Goal: Task Accomplishment & Management: Use online tool/utility

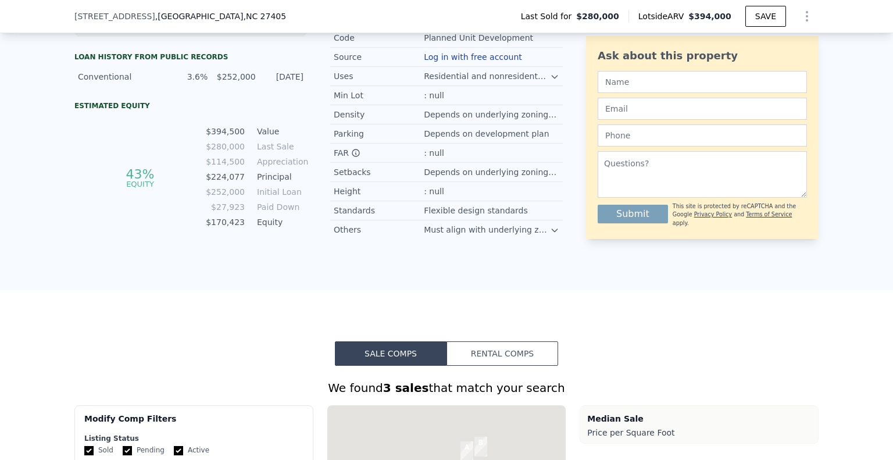
scroll to position [868, 0]
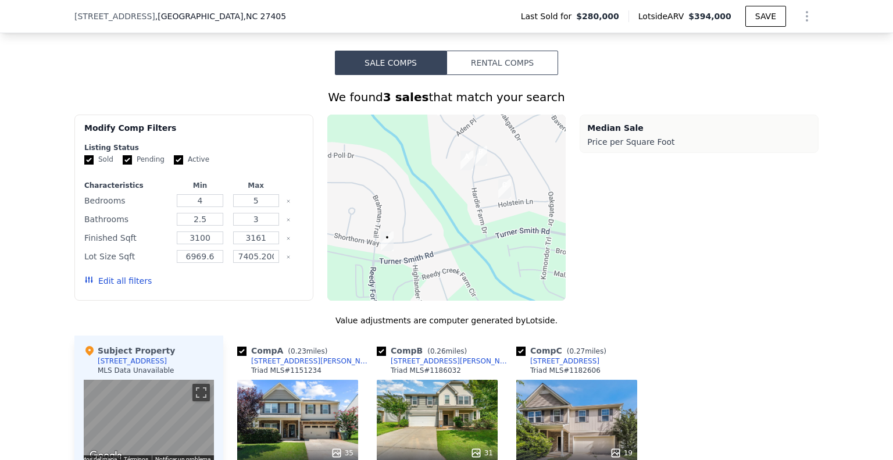
click at [496, 81] on div "We found 3 sales that match your search Filters Map Prices Modify Comp Filters …" at bounding box center [446, 394] width 745 height 639
click at [498, 74] on button "Rental Comps" at bounding box center [503, 63] width 112 height 24
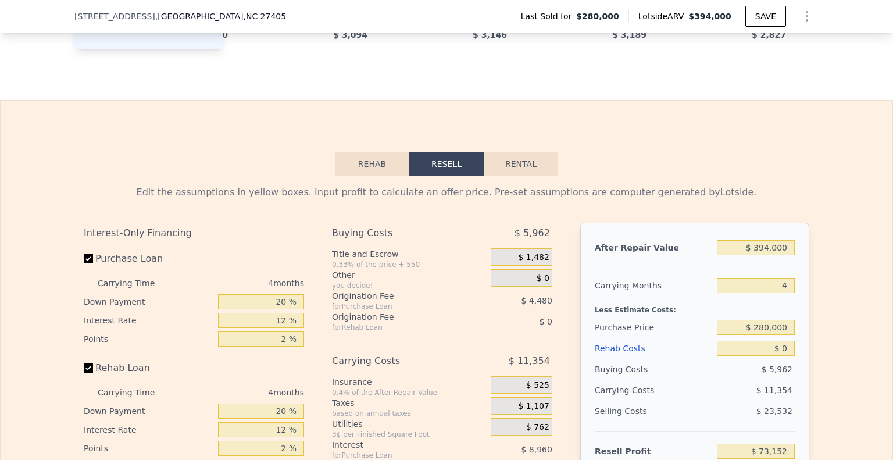
scroll to position [1449, 0]
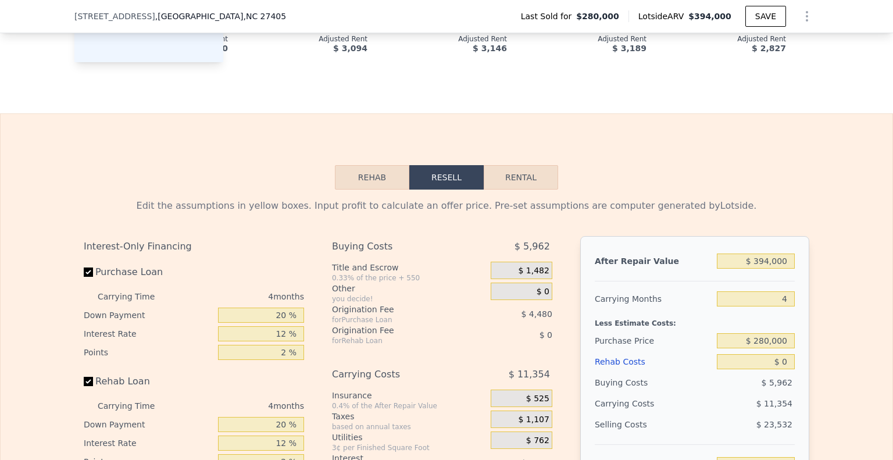
drag, startPoint x: 522, startPoint y: 186, endPoint x: 526, endPoint y: 199, distance: 14.0
click at [521, 186] on button "Rental" at bounding box center [521, 177] width 74 height 24
select select "30"
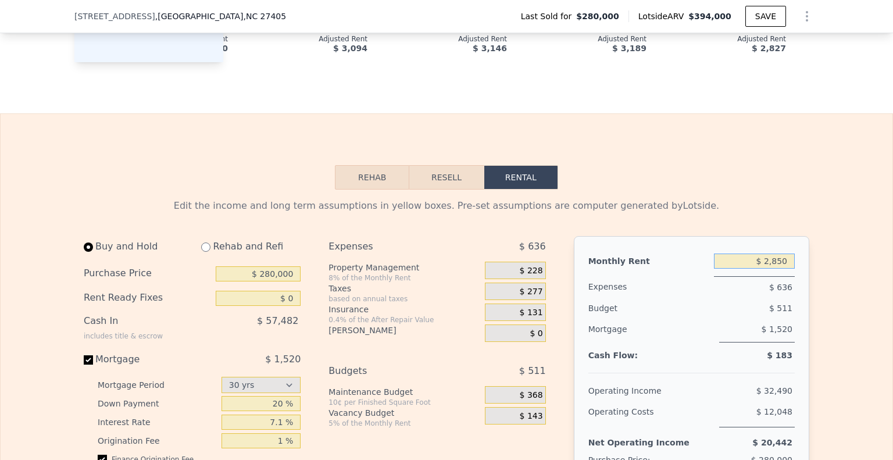
click at [772, 269] on input "$ 2,850" at bounding box center [754, 261] width 81 height 15
drag, startPoint x: 772, startPoint y: 271, endPoint x: 806, endPoint y: 194, distance: 83.9
click at [774, 269] on input "$ 2,850" at bounding box center [754, 261] width 81 height 15
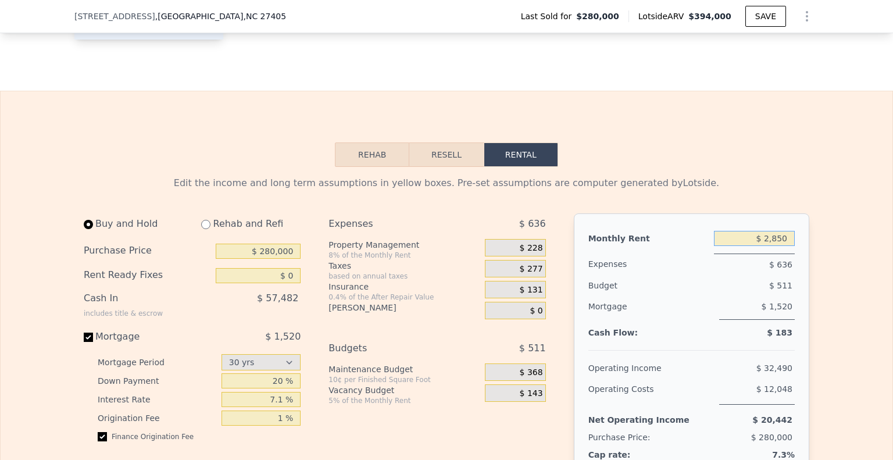
scroll to position [1508, 0]
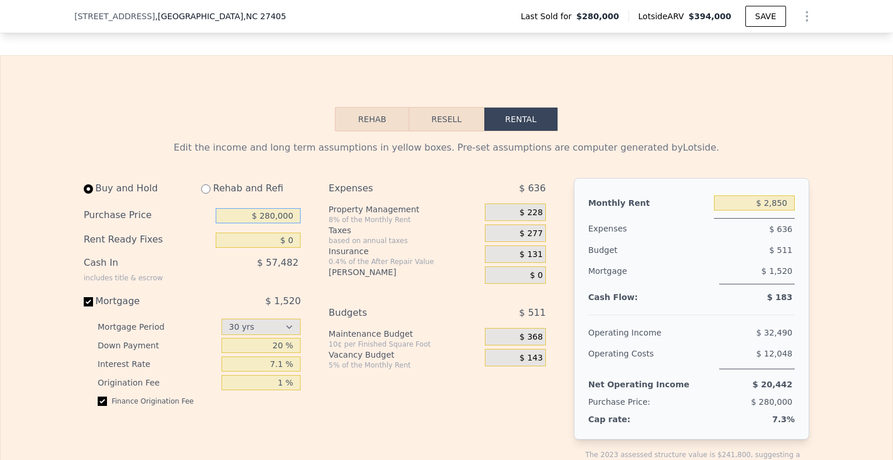
click at [268, 223] on input "$ 280,000" at bounding box center [258, 215] width 85 height 15
click at [694, 191] on div "Monthly Rent $ 2,850 Expenses $ 636 Budget $ 511 Mortgage $ 1,520 Cash Flow: $ …" at bounding box center [692, 309] width 236 height 262
click at [761, 216] on div "Monthly Rent $ 2,850" at bounding box center [692, 204] width 206 height 23
click at [768, 211] on input "$ 2,850" at bounding box center [754, 202] width 81 height 15
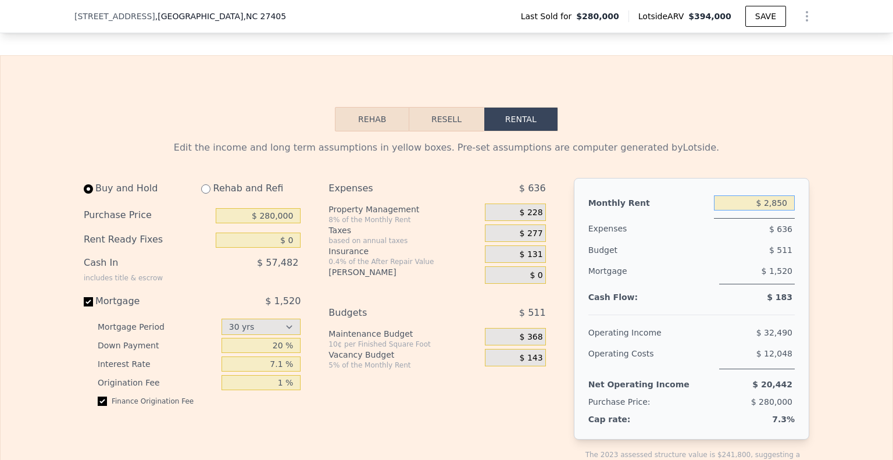
click at [768, 211] on input "$ 2,850" at bounding box center [754, 202] width 81 height 15
click at [782, 211] on input "$ 2,650" at bounding box center [754, 202] width 81 height 15
click at [775, 211] on input "$ 285,050" at bounding box center [754, 202] width 81 height 15
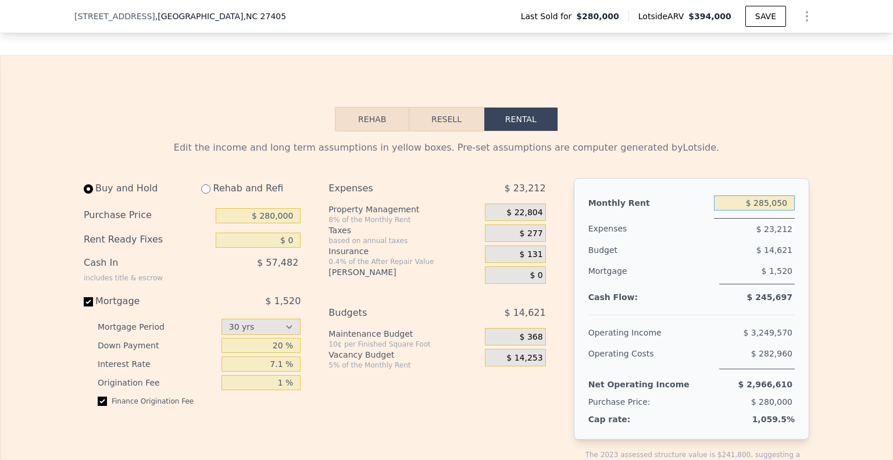
click at [775, 211] on input "$ 285,050" at bounding box center [754, 202] width 81 height 15
type input "$ 2,350"
click at [262, 223] on input "$ 280,000" at bounding box center [258, 215] width 85 height 15
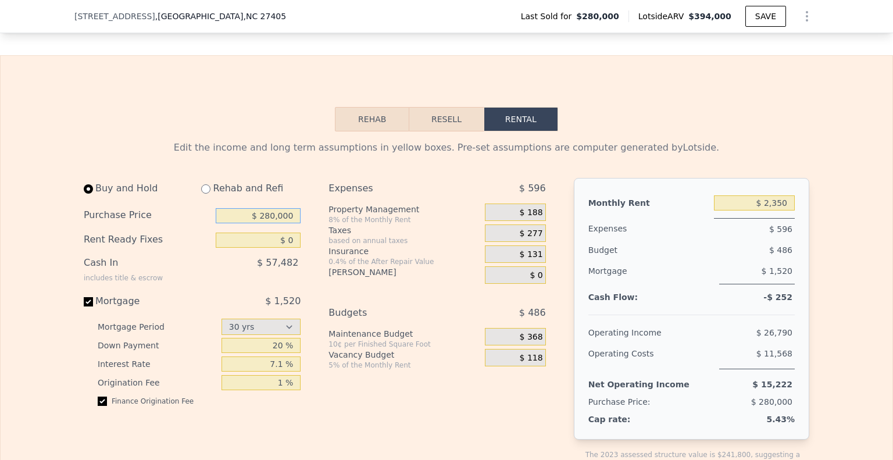
click at [262, 223] on input "$ 280,000" at bounding box center [258, 215] width 85 height 15
type input "$ 260,000"
type input "$ 2,850"
click at [273, 223] on input "$ 260,000" at bounding box center [258, 215] width 85 height 15
click at [275, 223] on input "$ 260,000" at bounding box center [258, 215] width 85 height 15
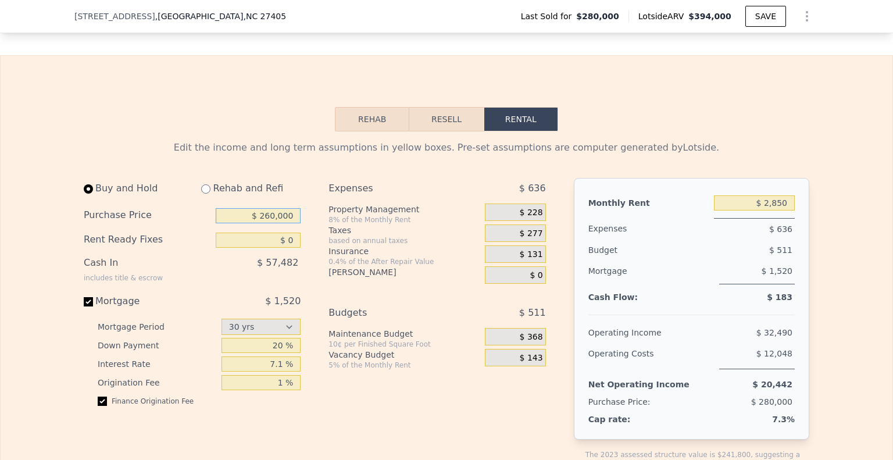
click at [270, 223] on input "$ 260,000" at bounding box center [258, 215] width 85 height 15
click at [273, 223] on input "$ 260,000" at bounding box center [258, 215] width 85 height 15
type input "$ 265,000"
click at [768, 208] on div "$ 2,850" at bounding box center [754, 203] width 81 height 21
click at [766, 211] on input "$ 2,850" at bounding box center [754, 202] width 81 height 15
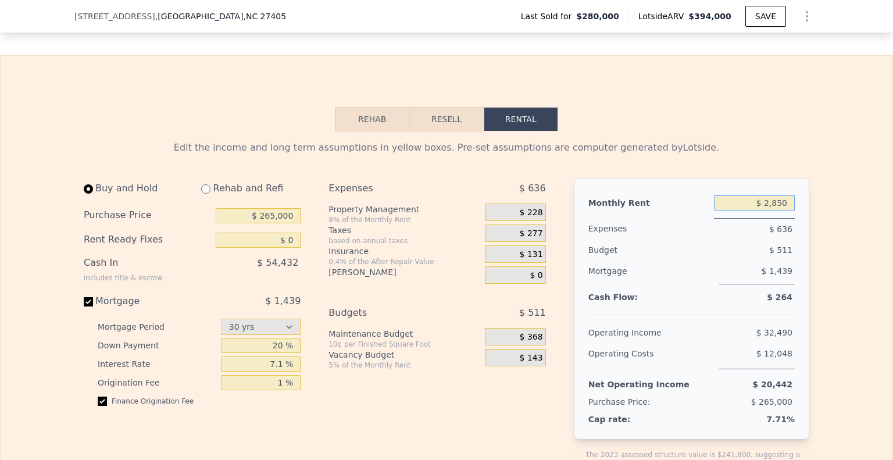
click at [766, 211] on input "$ 2,850" at bounding box center [754, 202] width 81 height 15
click at [268, 223] on input "$ 265,000" at bounding box center [258, 215] width 85 height 15
click at [772, 211] on input "$ 2,850" at bounding box center [754, 202] width 81 height 15
type input "$ 2,400"
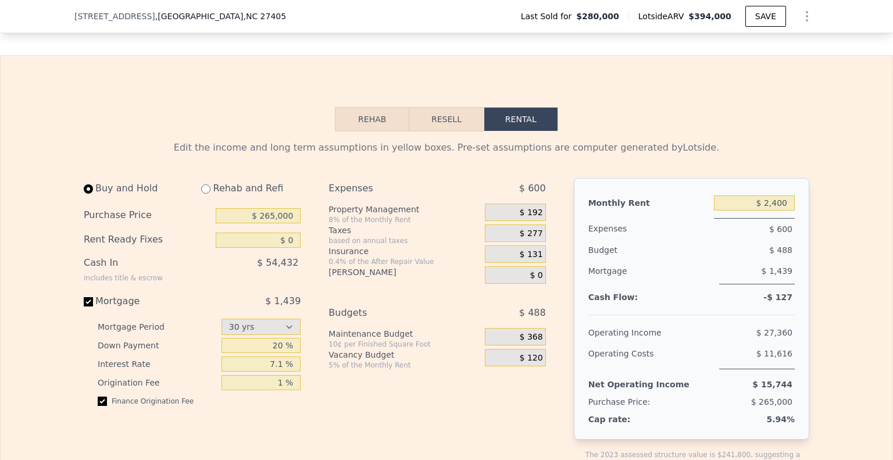
click at [526, 343] on span "$ 368" at bounding box center [531, 337] width 23 height 10
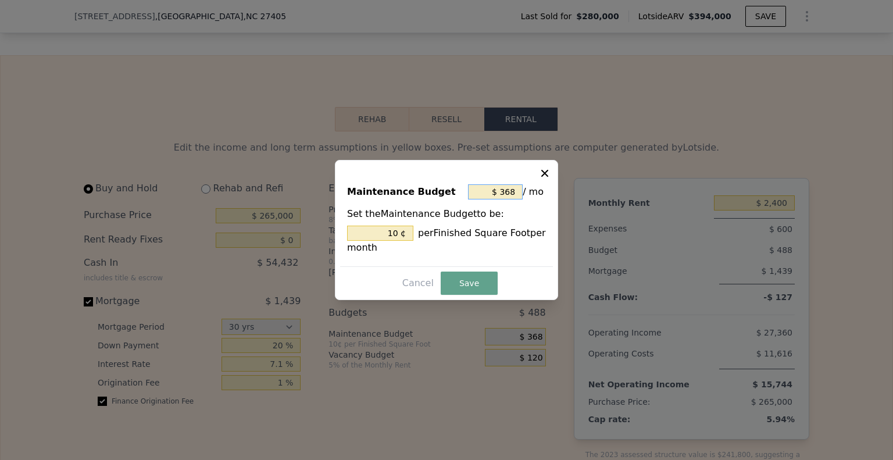
click at [499, 190] on input "$ 368" at bounding box center [495, 191] width 55 height 15
type input "$ 0"
type input "0 ¢"
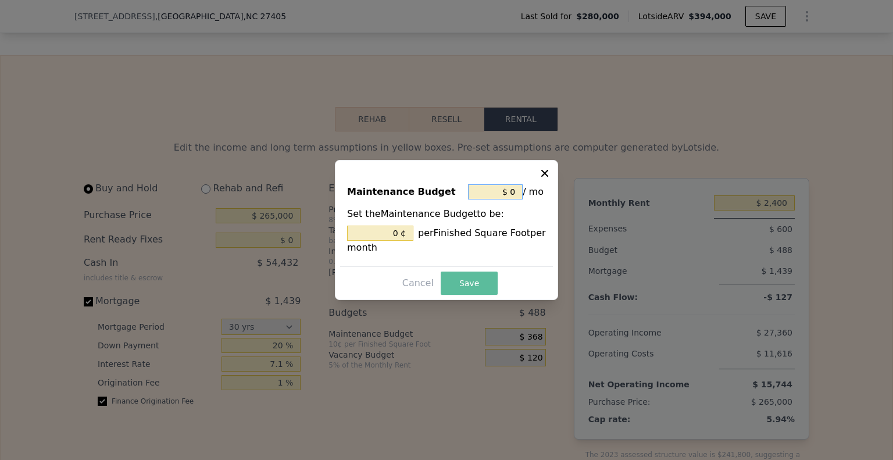
type input "$ 0"
click at [473, 280] on button "Save" at bounding box center [469, 283] width 57 height 23
type input "0 %"
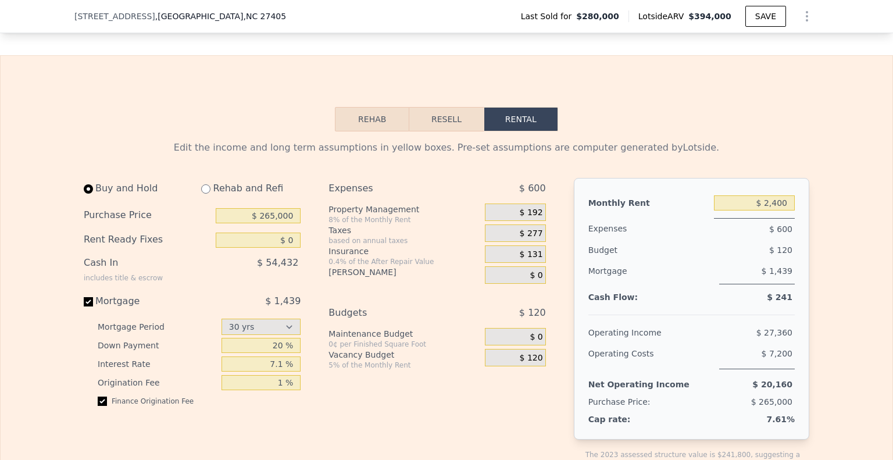
type input "$ 2,850"
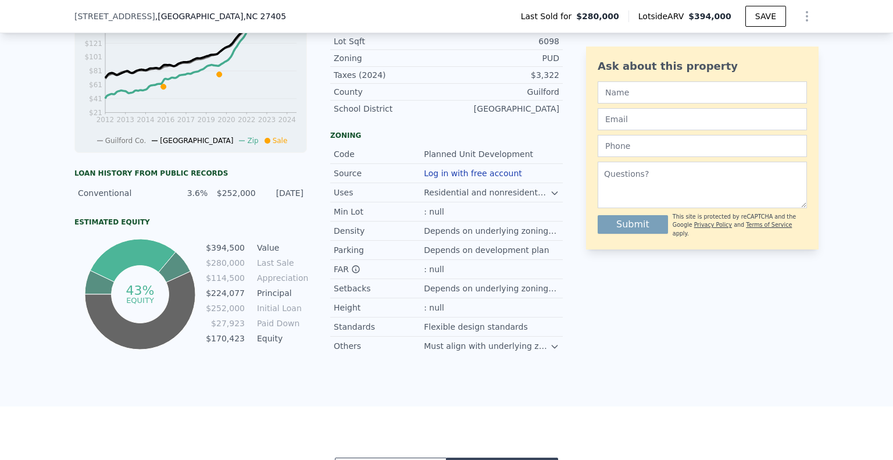
scroll to position [228, 0]
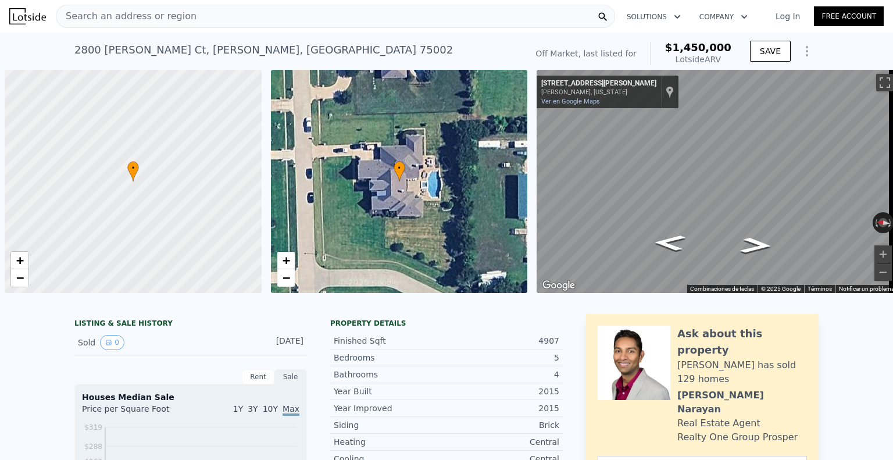
scroll to position [0, 5]
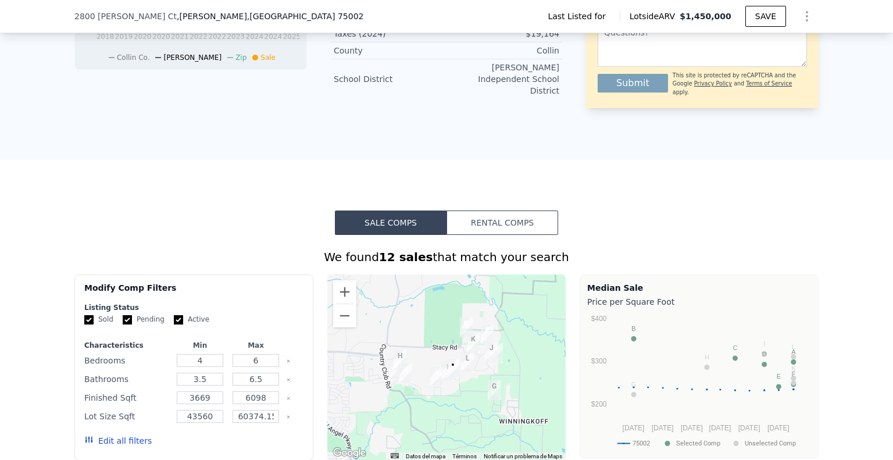
click at [538, 213] on button "Rental Comps" at bounding box center [503, 223] width 112 height 24
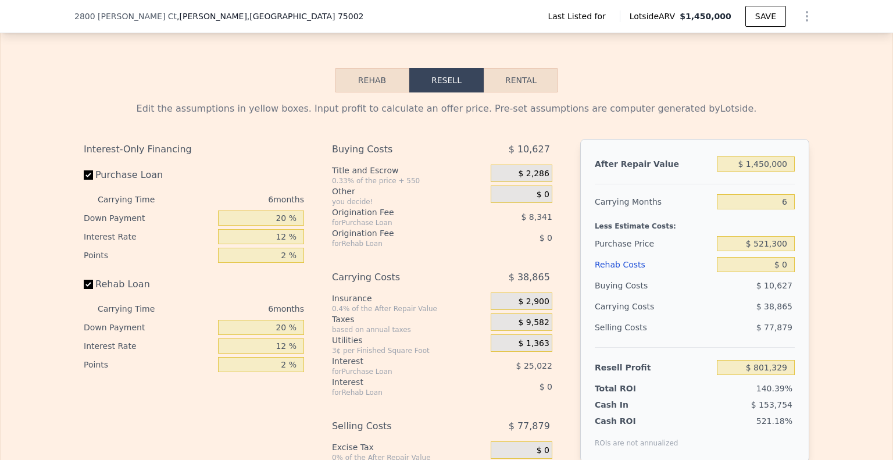
scroll to position [1391, 0]
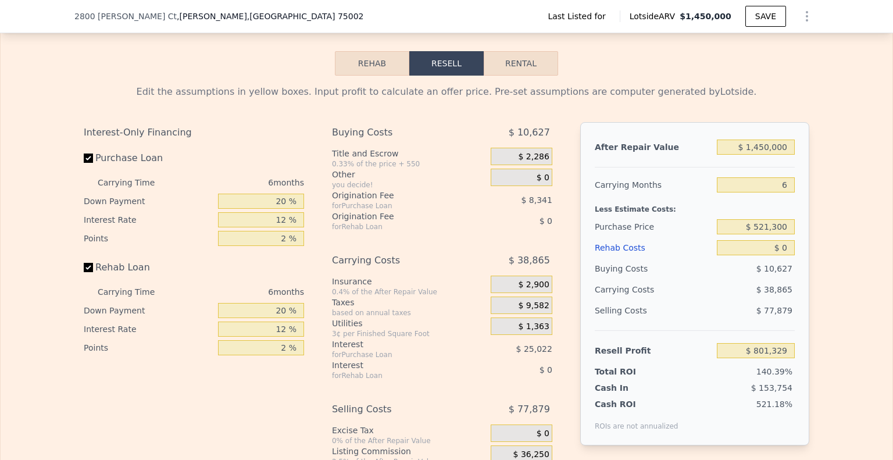
click at [541, 72] on button "Rental" at bounding box center [521, 63] width 74 height 24
select select "30"
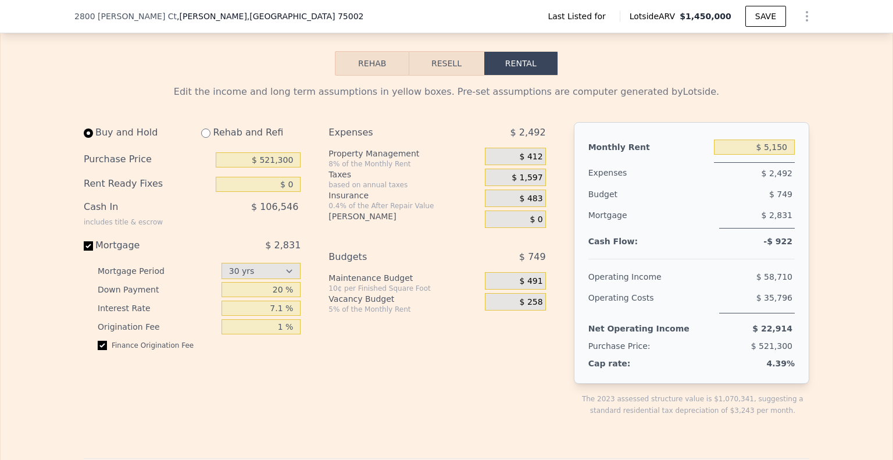
drag, startPoint x: 731, startPoint y: 351, endPoint x: 532, endPoint y: 37, distance: 371.5
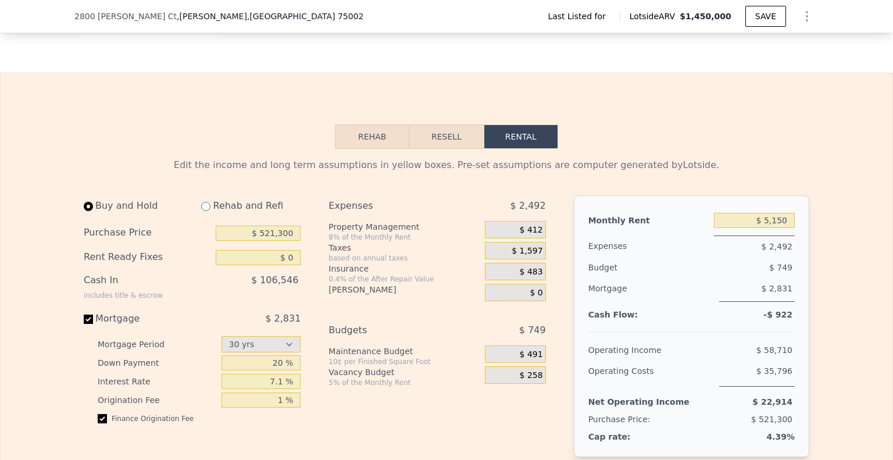
scroll to position [1333, 0]
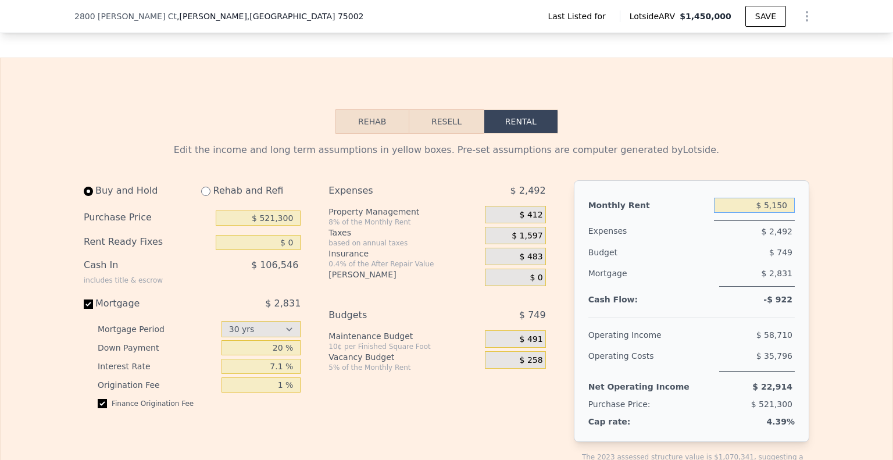
click at [767, 204] on input "$ 5,150" at bounding box center [754, 205] width 81 height 15
type input "$ 7,800"
click at [270, 218] on input "$ 521,300" at bounding box center [258, 218] width 85 height 15
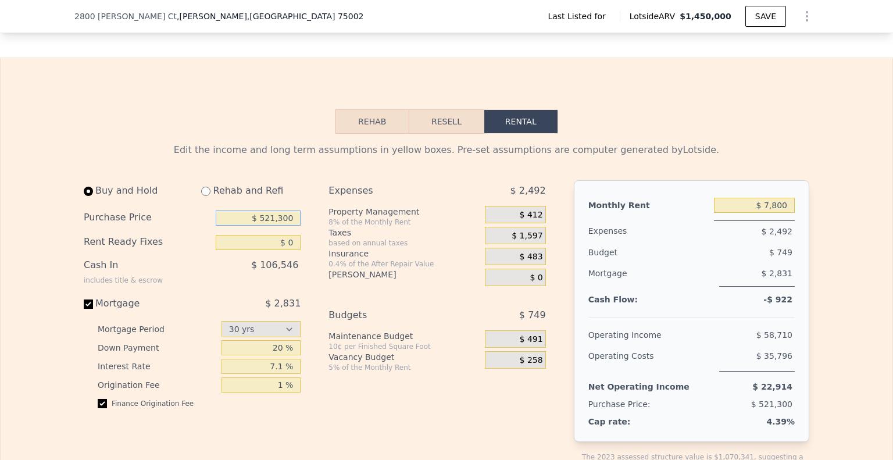
click at [270, 218] on input "$ 521,300" at bounding box center [258, 218] width 85 height 15
type input "$ 1,000,000"
click at [535, 216] on span "$ 624" at bounding box center [531, 215] width 23 height 10
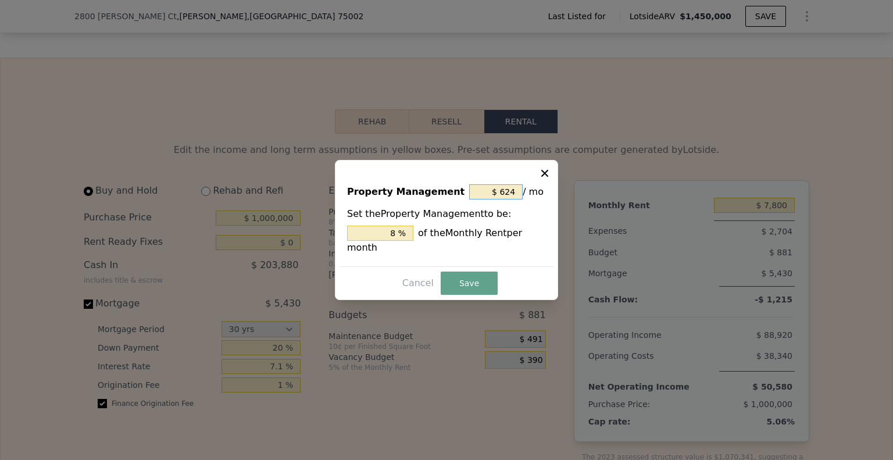
click at [514, 197] on input "$ 624" at bounding box center [496, 191] width 54 height 15
click at [542, 179] on icon at bounding box center [545, 174] width 12 height 12
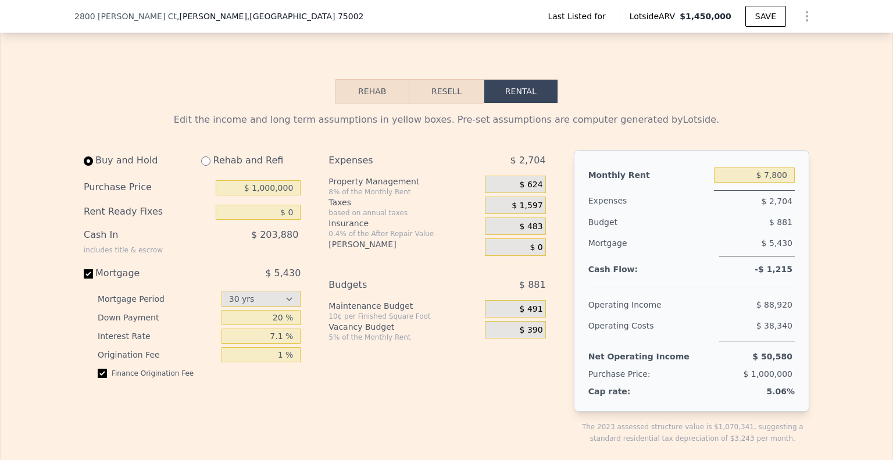
scroll to position [1391, 0]
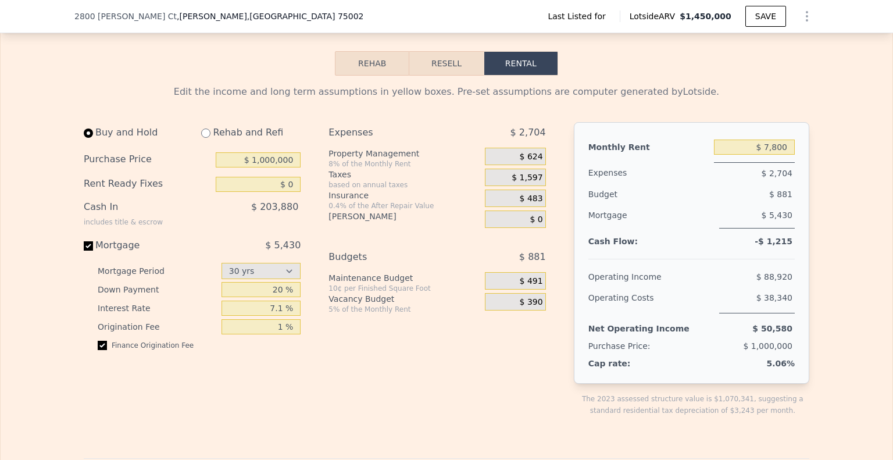
click at [517, 162] on div "$ 624" at bounding box center [515, 156] width 60 height 17
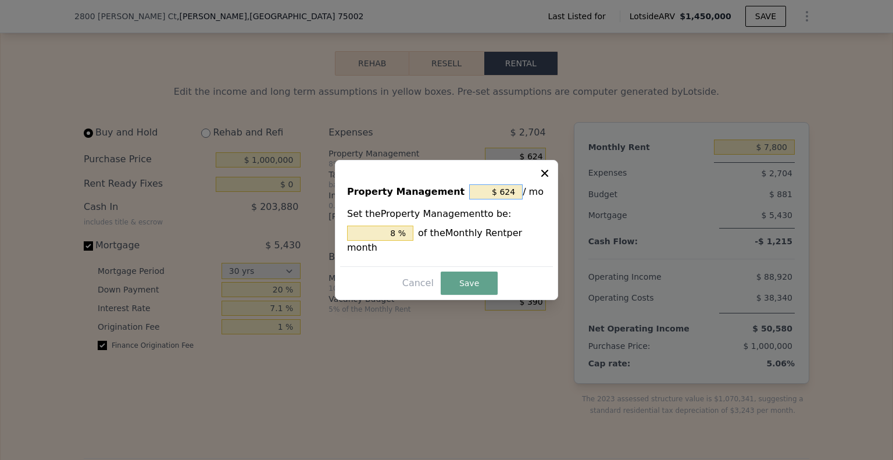
click at [505, 194] on input "$ 624" at bounding box center [496, 191] width 54 height 15
type input "$ 0"
type input "0 %"
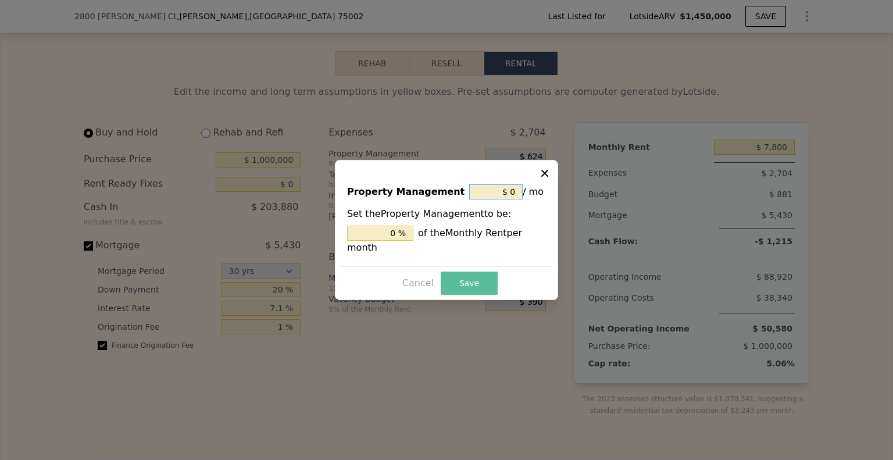
type input "$ 0"
click at [487, 272] on button "Save" at bounding box center [469, 283] width 57 height 23
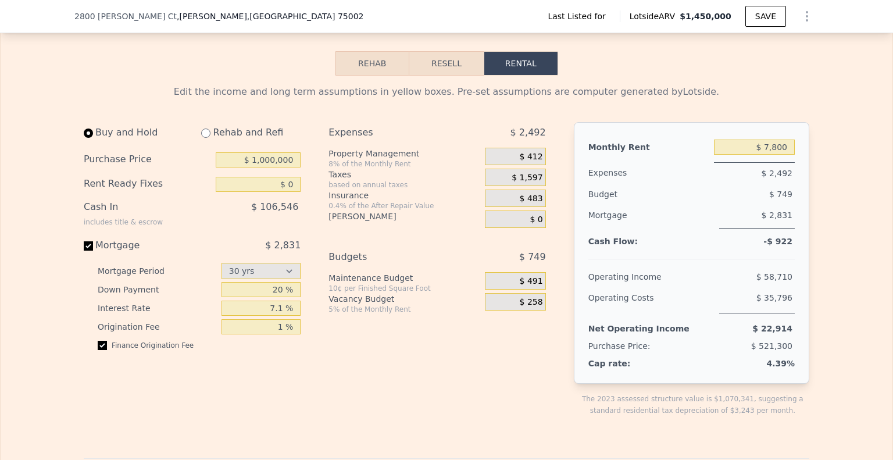
type input "$ 5,150"
click at [536, 159] on span "$ 412" at bounding box center [531, 157] width 23 height 10
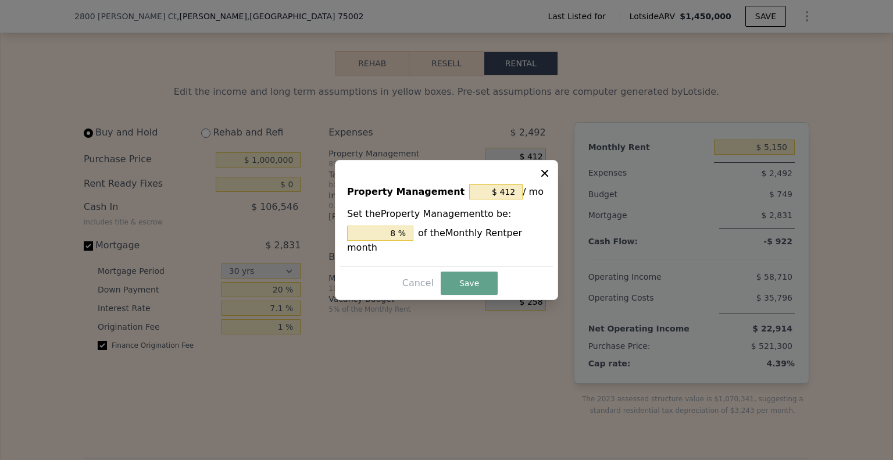
drag, startPoint x: 521, startPoint y: 197, endPoint x: 498, endPoint y: 198, distance: 23.3
click at [521, 197] on div "$ 412 / mo" at bounding box center [507, 191] width 77 height 21
click at [498, 198] on input "$ 412" at bounding box center [496, 191] width 54 height 15
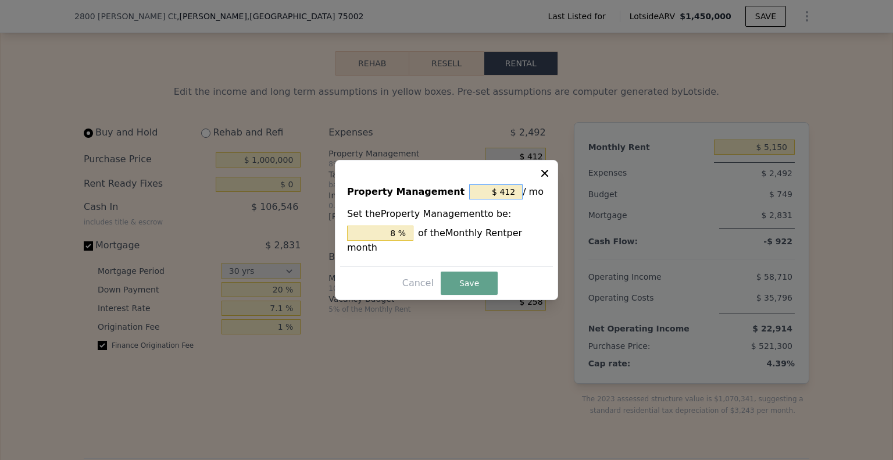
type input "$ 0"
type input "0 %"
type input "$ 0"
click at [484, 272] on button "Save" at bounding box center [469, 283] width 57 height 23
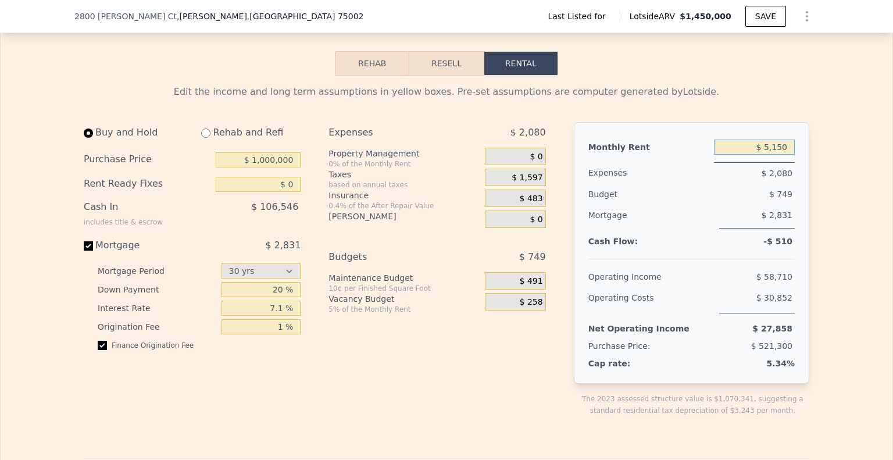
click at [768, 151] on input "$ 5,150" at bounding box center [754, 147] width 81 height 15
click at [264, 164] on input "$ 1,000,000" at bounding box center [258, 159] width 85 height 15
drag, startPoint x: 781, startPoint y: 151, endPoint x: 811, endPoint y: 67, distance: 89.6
click at [781, 151] on input "$ 7,399" at bounding box center [754, 147] width 81 height 15
type input "$ 5,150"
